Goal: Information Seeking & Learning: Learn about a topic

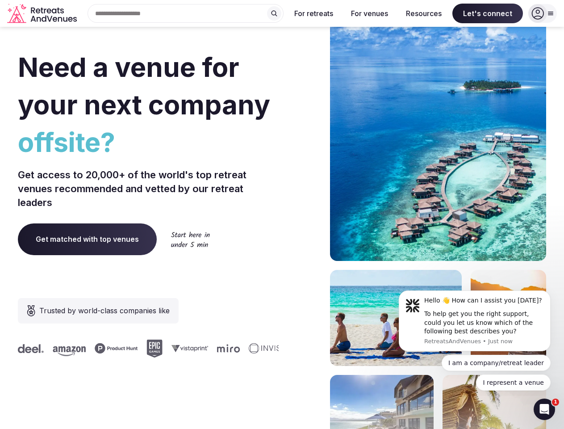
click at [282, 214] on div "Need a venue for your next company offsite? Get access to 20,000+ of the world'…" at bounding box center [282, 267] width 529 height 538
click at [186, 13] on div "Search Popular Destinations [GEOGRAPHIC_DATA], [GEOGRAPHIC_DATA] [GEOGRAPHIC_DA…" at bounding box center [181, 13] width 203 height 19
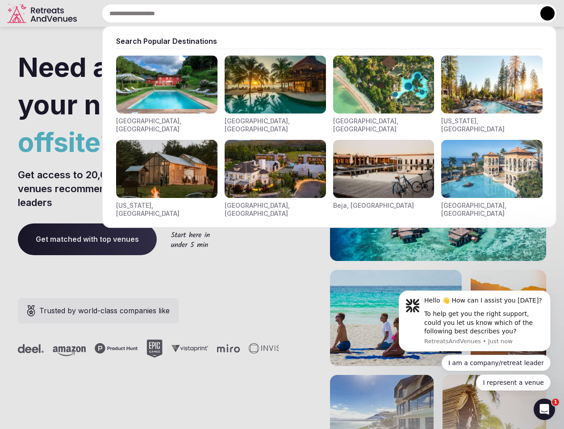
click at [274, 13] on input "text" at bounding box center [329, 13] width 455 height 19
click at [314, 13] on input "text" at bounding box center [329, 13] width 455 height 19
click at [369, 13] on input "text" at bounding box center [329, 13] width 455 height 19
click at [424, 13] on input "text" at bounding box center [329, 13] width 455 height 19
click at [488, 13] on input "text" at bounding box center [329, 13] width 455 height 19
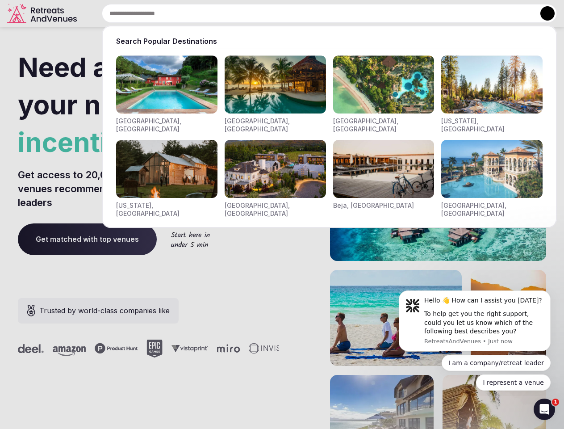
click at [543, 13] on button at bounding box center [548, 13] width 14 height 14
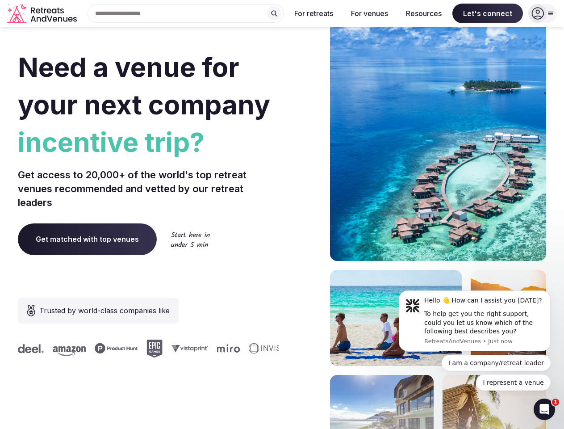
click at [475, 321] on div "To help get you the right support, could you let us know which of the following…" at bounding box center [484, 323] width 120 height 26
